Goal: Information Seeking & Learning: Learn about a topic

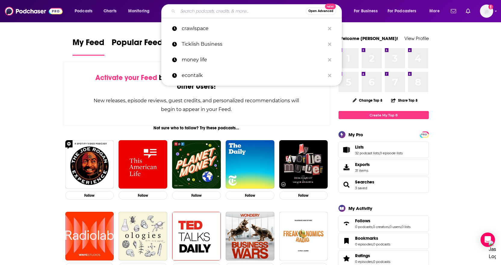
click at [255, 9] on input "Search podcasts, credits, & more..." at bounding box center [242, 11] width 128 height 10
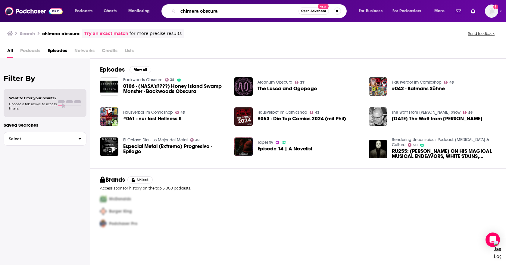
drag, startPoint x: 212, startPoint y: 11, endPoint x: 148, endPoint y: 11, distance: 63.8
click at [148, 11] on div "Podcasts Charts Monitoring chimera obscura Open Advanced New For Business For P…" at bounding box center [260, 11] width 380 height 14
type input "virtual memories"
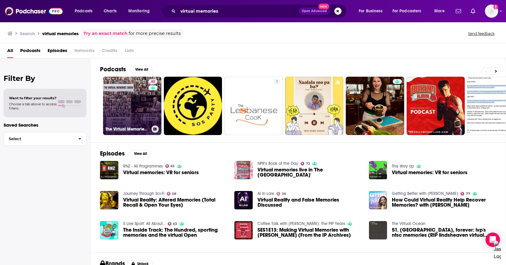
click at [132, 91] on link "48 The Virtual Memories Show" at bounding box center [132, 106] width 58 height 58
